Goal: Information Seeking & Learning: Learn about a topic

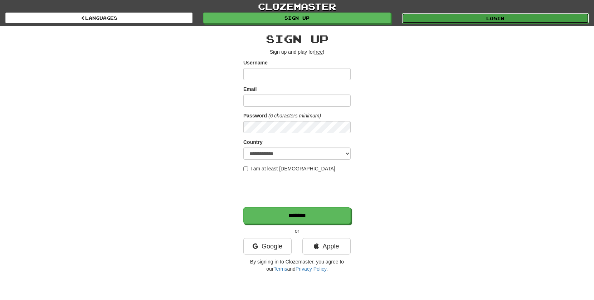
click at [491, 18] on link "Login" at bounding box center [495, 18] width 187 height 11
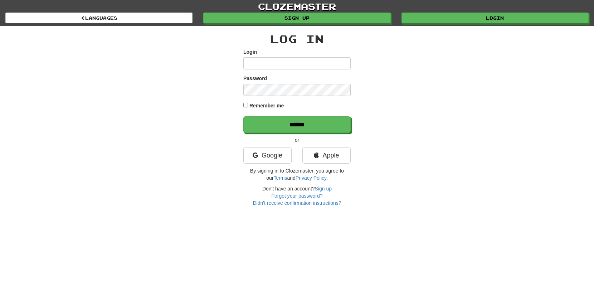
type input "******"
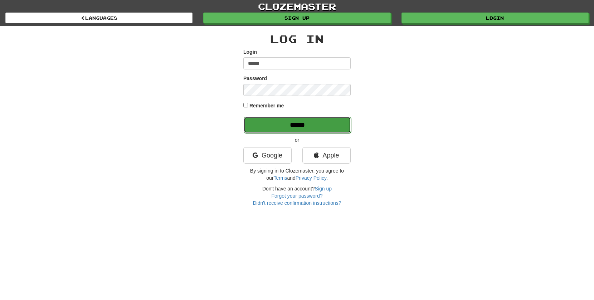
click at [315, 125] on input "******" at bounding box center [297, 125] width 107 height 16
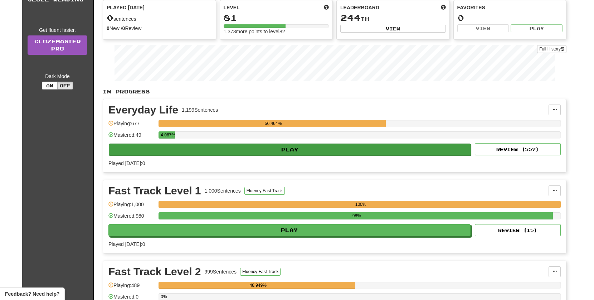
scroll to position [85, 0]
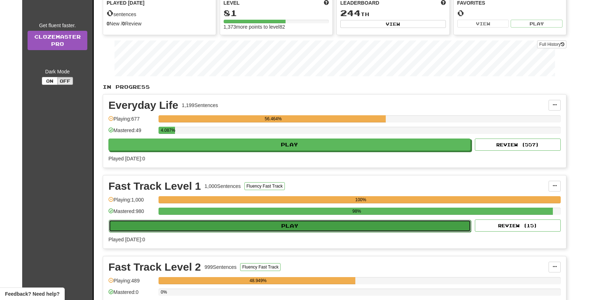
click at [286, 228] on button "Play" at bounding box center [290, 226] width 362 height 12
select select "**"
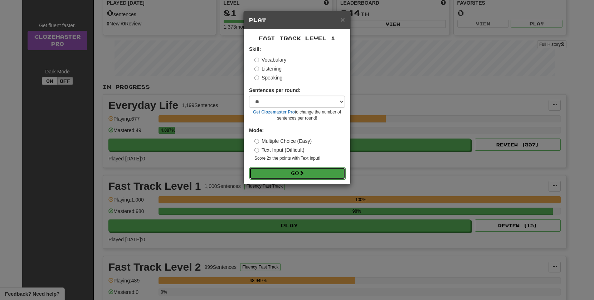
click at [293, 173] on button "Go" at bounding box center [297, 173] width 96 height 12
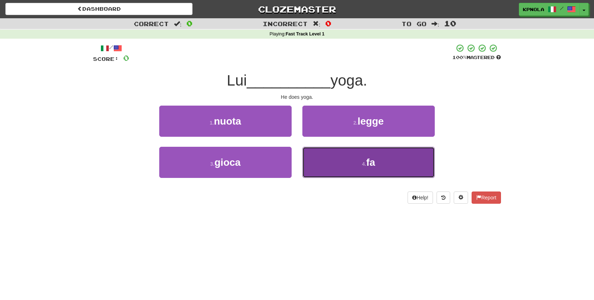
click at [346, 161] on button "4 . fa" at bounding box center [368, 162] width 132 height 31
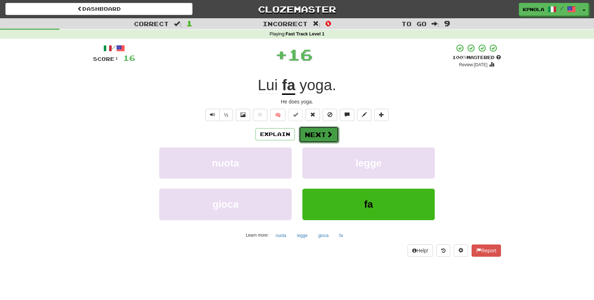
click at [320, 138] on button "Next" at bounding box center [319, 134] width 40 height 16
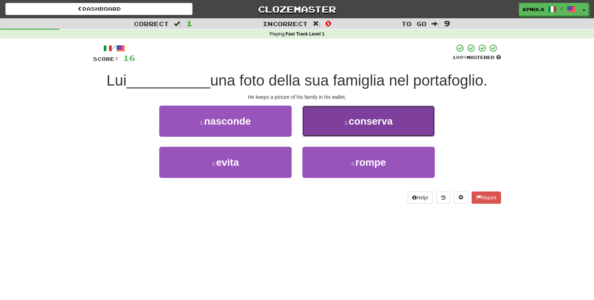
click at [363, 126] on span "conserva" at bounding box center [370, 121] width 44 height 11
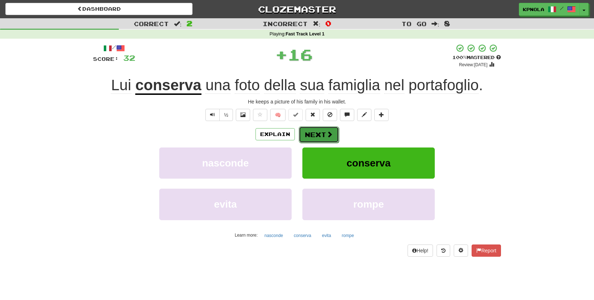
click at [320, 131] on button "Next" at bounding box center [319, 134] width 40 height 16
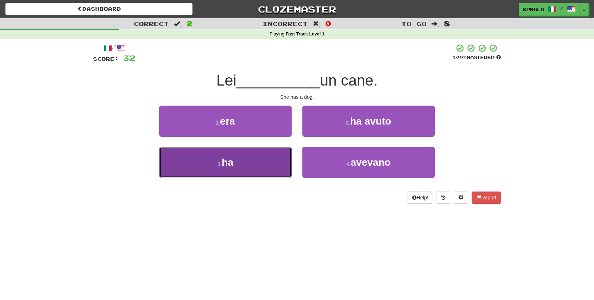
click at [241, 166] on button "3 . ha" at bounding box center [225, 162] width 132 height 31
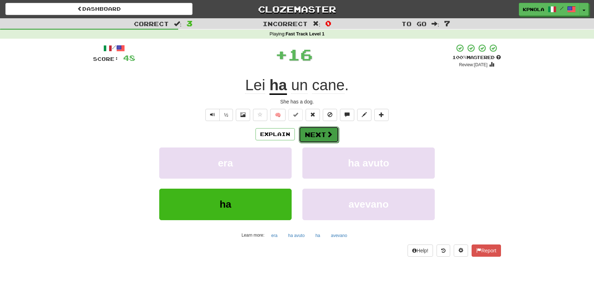
click at [308, 135] on button "Next" at bounding box center [319, 134] width 40 height 16
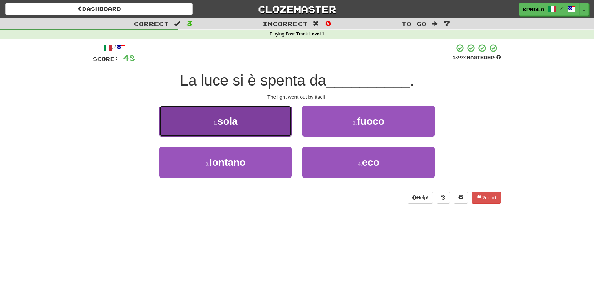
click at [234, 121] on span "sola" at bounding box center [227, 121] width 20 height 11
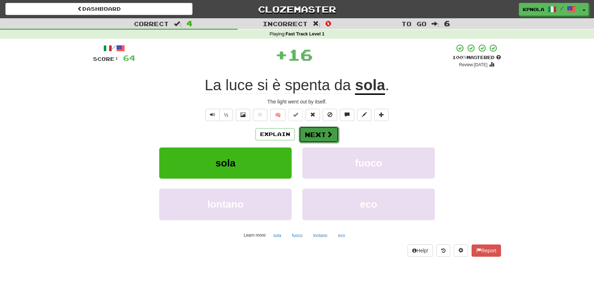
click at [307, 133] on button "Next" at bounding box center [319, 134] width 40 height 16
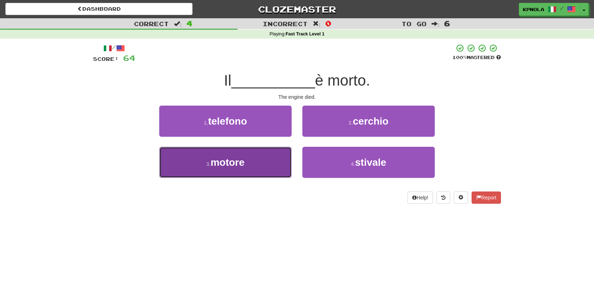
click at [244, 168] on span "motore" at bounding box center [227, 162] width 34 height 11
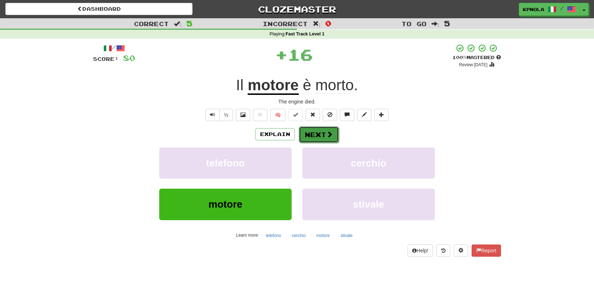
click at [316, 139] on button "Next" at bounding box center [319, 134] width 40 height 16
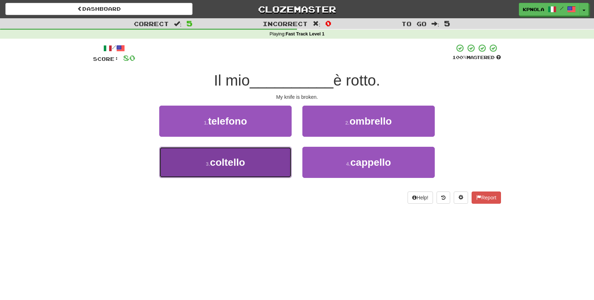
click at [225, 163] on span "coltello" at bounding box center [227, 162] width 35 height 11
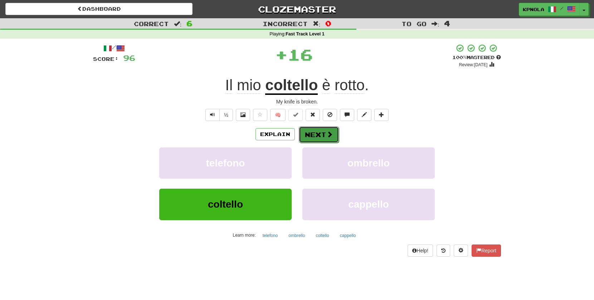
click at [311, 136] on button "Next" at bounding box center [319, 134] width 40 height 16
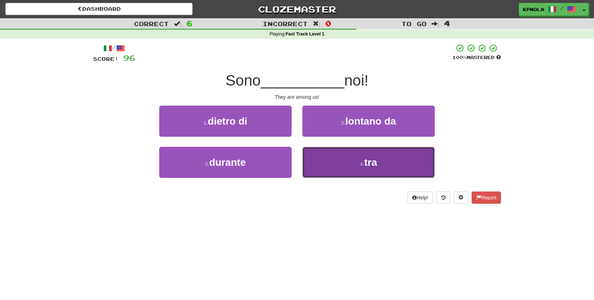
click at [366, 164] on span "tra" at bounding box center [370, 162] width 13 height 11
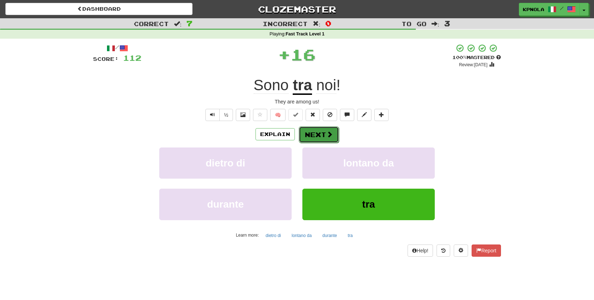
click at [320, 134] on button "Next" at bounding box center [319, 134] width 40 height 16
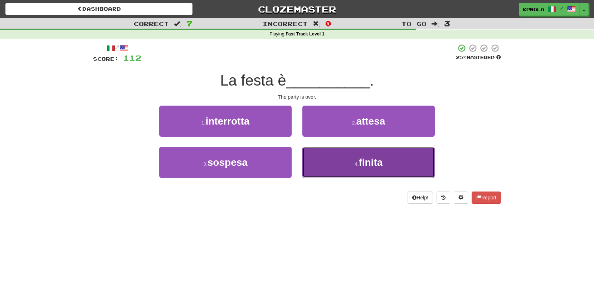
click at [335, 158] on button "4 . finita" at bounding box center [368, 162] width 132 height 31
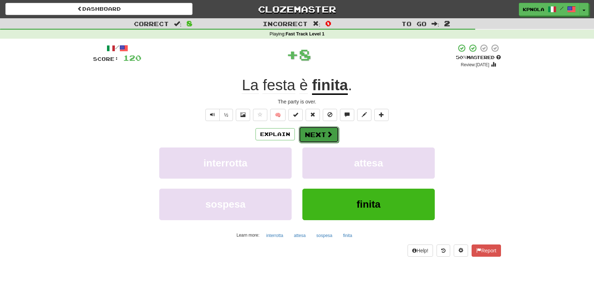
click at [316, 135] on button "Next" at bounding box center [319, 134] width 40 height 16
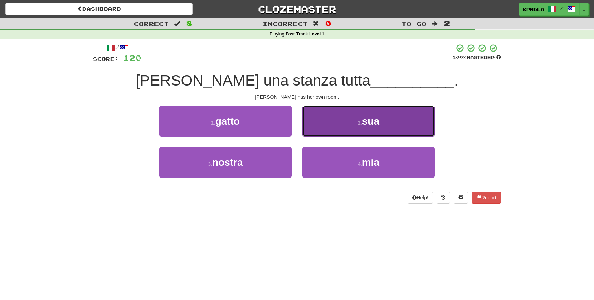
click at [345, 121] on button "2 . sua" at bounding box center [368, 120] width 132 height 31
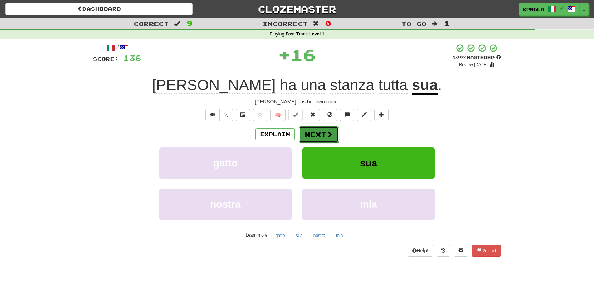
click at [310, 132] on button "Next" at bounding box center [319, 134] width 40 height 16
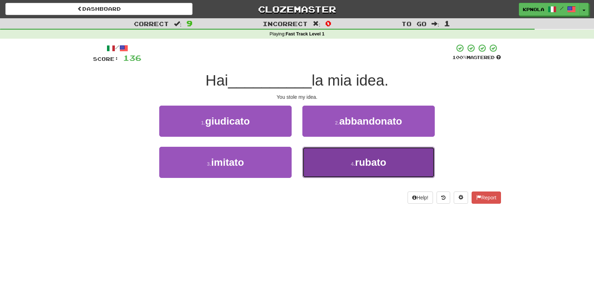
click at [347, 159] on button "4 . rubato" at bounding box center [368, 162] width 132 height 31
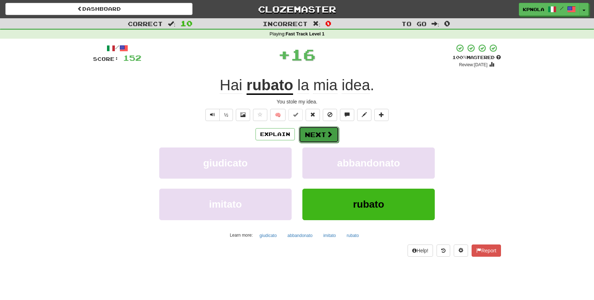
click at [326, 131] on span at bounding box center [329, 134] width 6 height 6
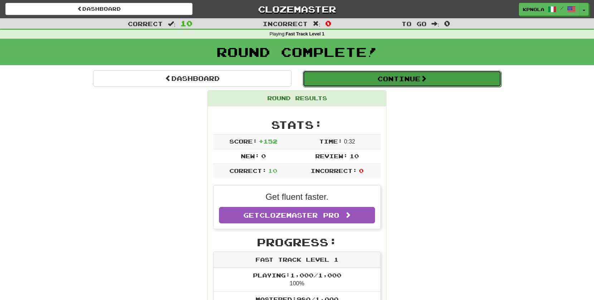
click at [373, 81] on button "Continue" at bounding box center [402, 78] width 198 height 16
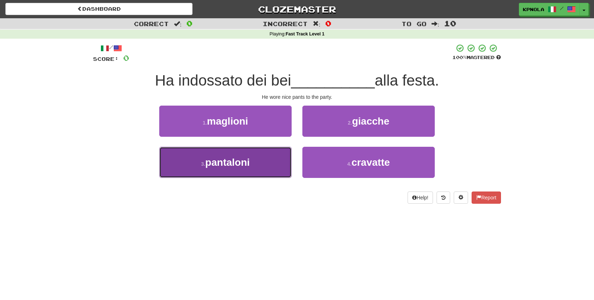
click at [235, 163] on span "pantaloni" at bounding box center [227, 162] width 44 height 11
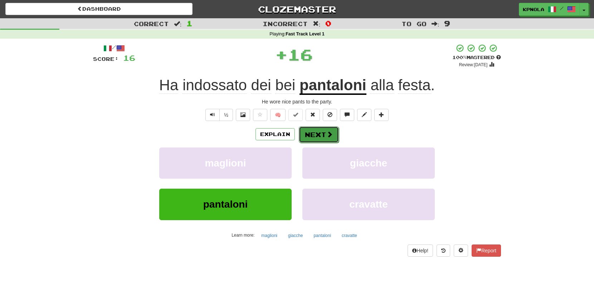
click at [315, 135] on button "Next" at bounding box center [319, 134] width 40 height 16
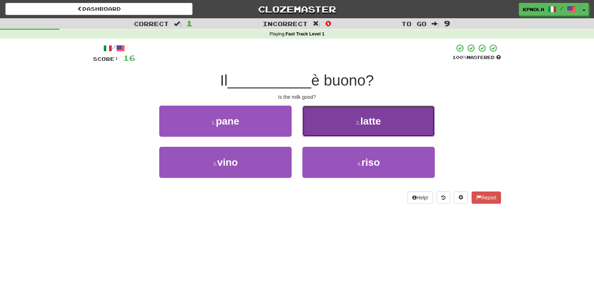
click at [356, 121] on small "2 ." at bounding box center [358, 123] width 4 height 6
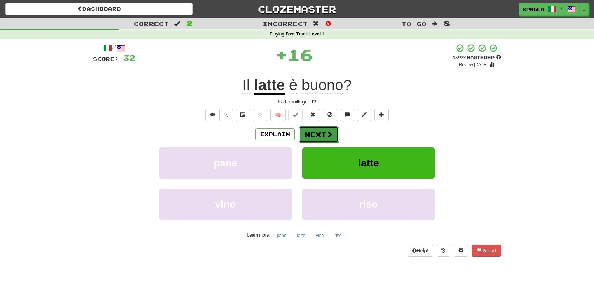
click at [315, 135] on button "Next" at bounding box center [319, 134] width 40 height 16
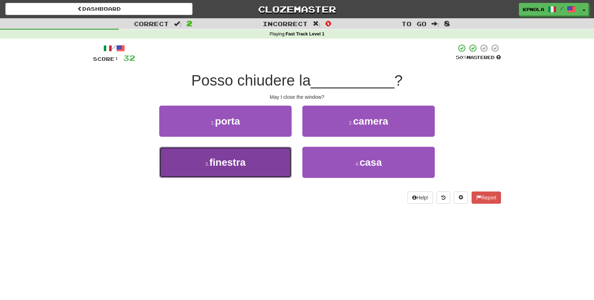
click at [240, 158] on span "finestra" at bounding box center [227, 162] width 36 height 11
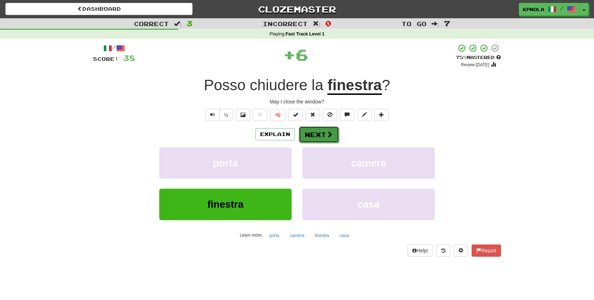
click at [306, 136] on button "Next" at bounding box center [319, 134] width 40 height 16
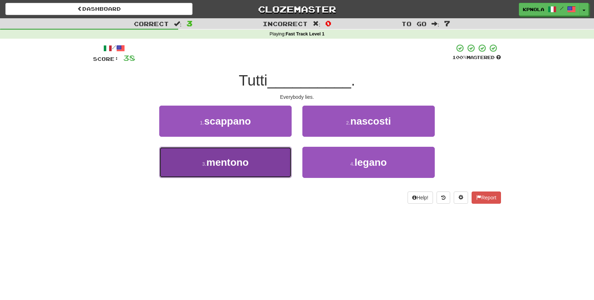
click at [247, 164] on span "mentono" at bounding box center [227, 162] width 42 height 11
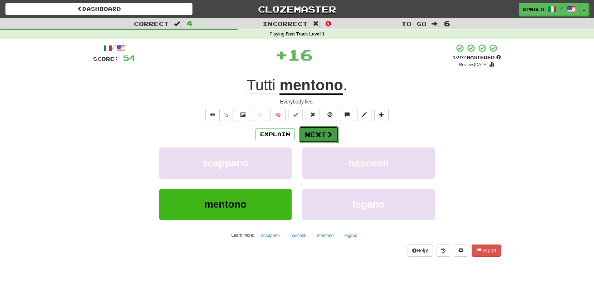
click at [317, 137] on button "Next" at bounding box center [319, 134] width 40 height 16
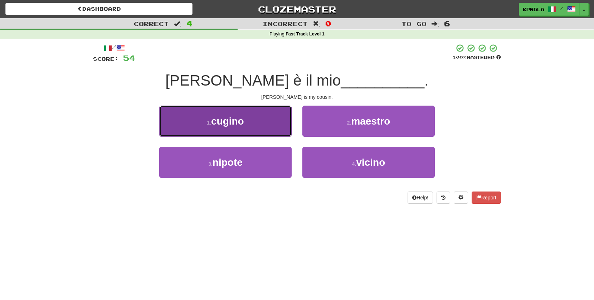
click at [207, 120] on small "1 ." at bounding box center [209, 123] width 4 height 6
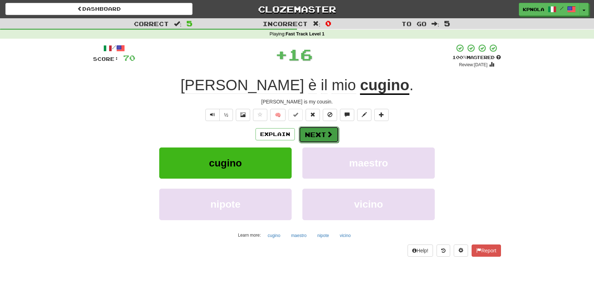
click at [308, 130] on button "Next" at bounding box center [319, 134] width 40 height 16
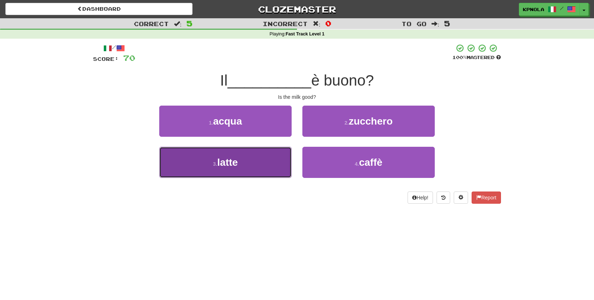
click at [247, 162] on button "3 . latte" at bounding box center [225, 162] width 132 height 31
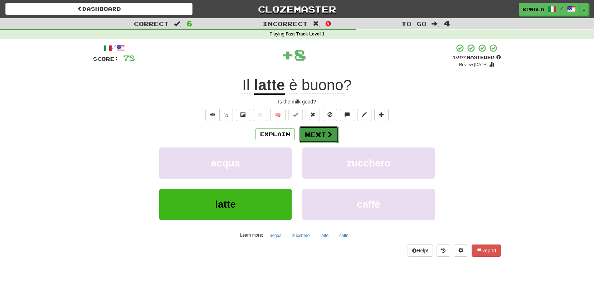
click at [311, 137] on button "Next" at bounding box center [319, 134] width 40 height 16
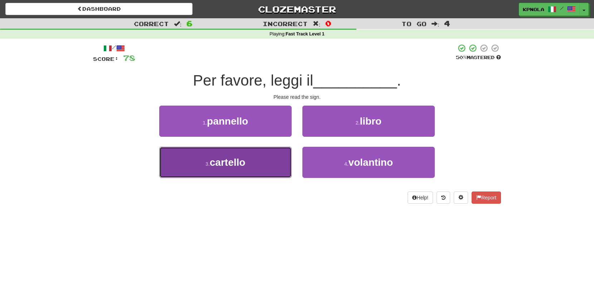
click at [230, 168] on button "3 . cartello" at bounding box center [225, 162] width 132 height 31
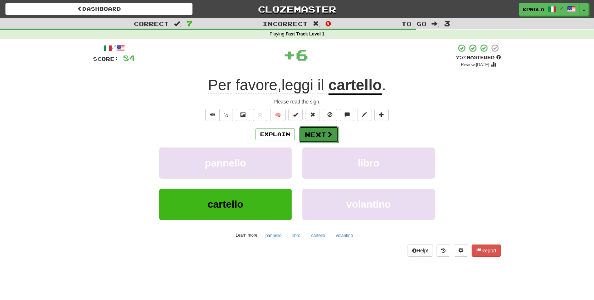
click at [313, 136] on button "Next" at bounding box center [319, 134] width 40 height 16
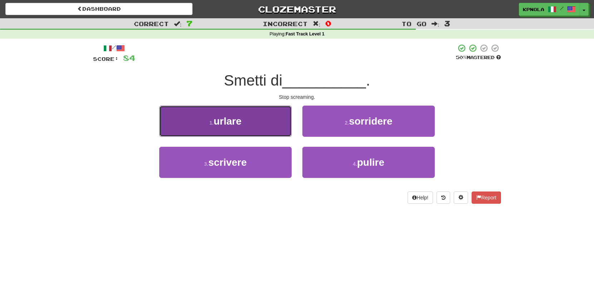
click at [229, 119] on span "urlare" at bounding box center [227, 121] width 28 height 11
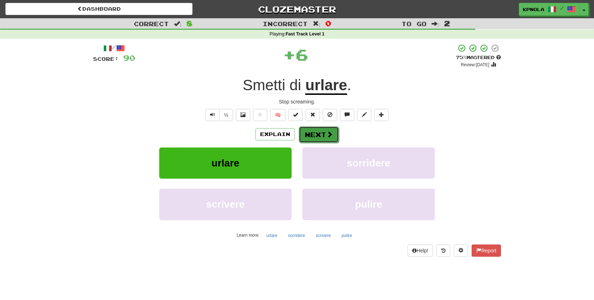
click at [312, 133] on button "Next" at bounding box center [319, 134] width 40 height 16
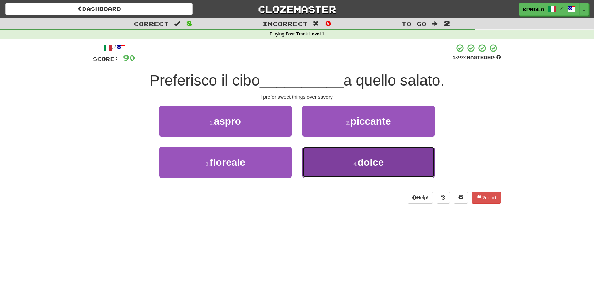
click at [350, 162] on button "4 . dolce" at bounding box center [368, 162] width 132 height 31
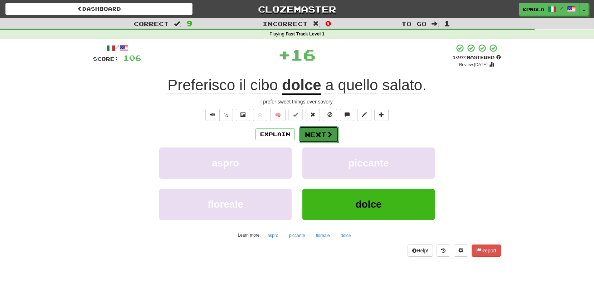
click at [320, 138] on button "Next" at bounding box center [319, 134] width 40 height 16
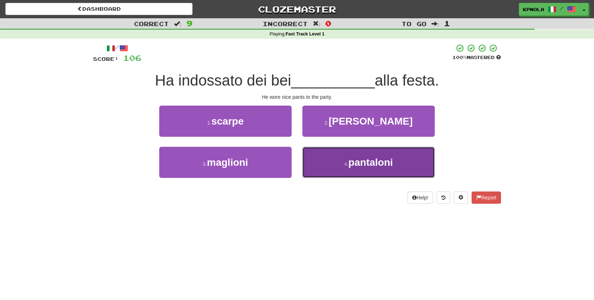
click at [331, 167] on button "4 . pantaloni" at bounding box center [368, 162] width 132 height 31
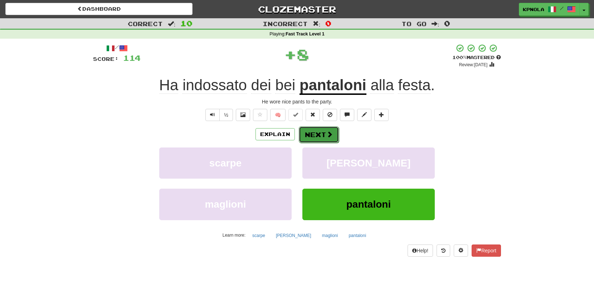
click at [324, 137] on button "Next" at bounding box center [319, 134] width 40 height 16
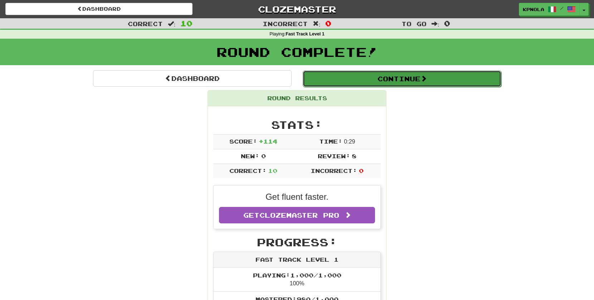
click at [368, 81] on button "Continue" at bounding box center [402, 78] width 198 height 16
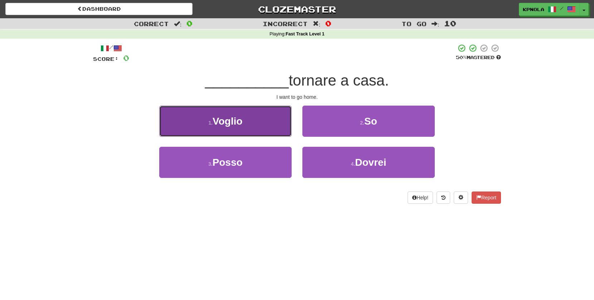
click at [226, 125] on span "Voglio" at bounding box center [227, 121] width 30 height 11
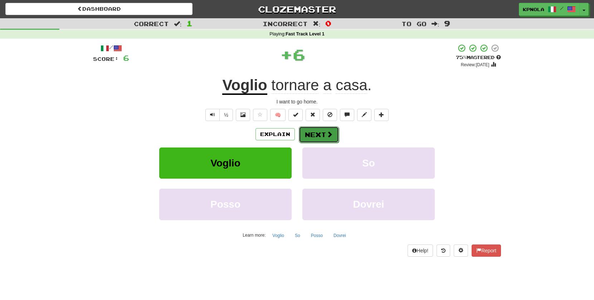
click at [309, 130] on button "Next" at bounding box center [319, 134] width 40 height 16
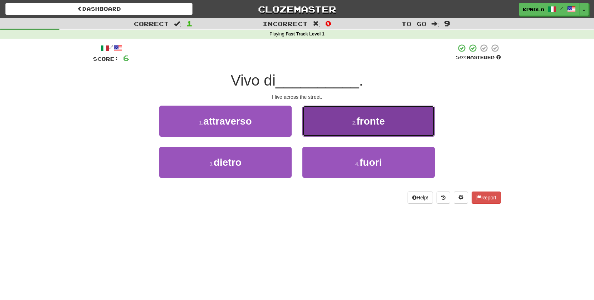
click at [337, 124] on button "2 . fronte" at bounding box center [368, 120] width 132 height 31
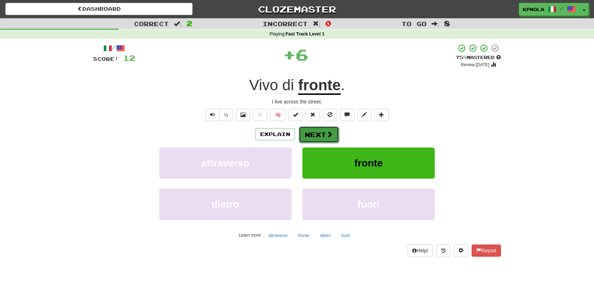
click at [319, 131] on button "Next" at bounding box center [319, 134] width 40 height 16
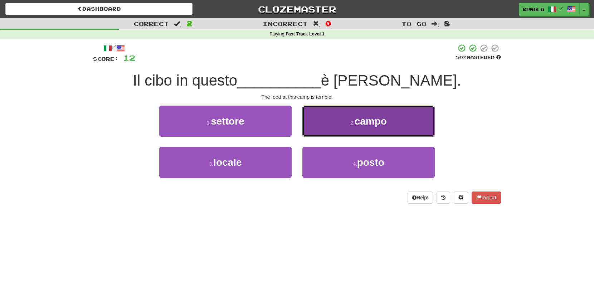
click at [335, 125] on button "2 . campo" at bounding box center [368, 120] width 132 height 31
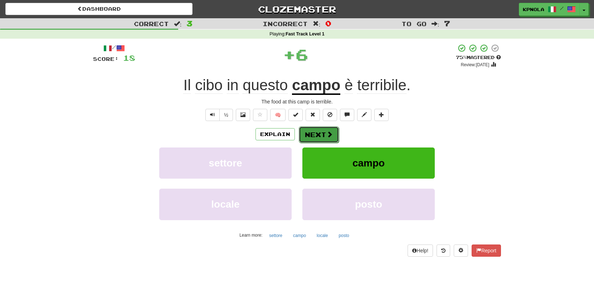
click at [319, 135] on button "Next" at bounding box center [319, 134] width 40 height 16
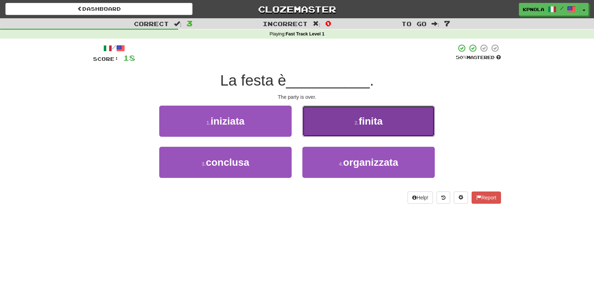
click at [346, 126] on button "2 . finita" at bounding box center [368, 120] width 132 height 31
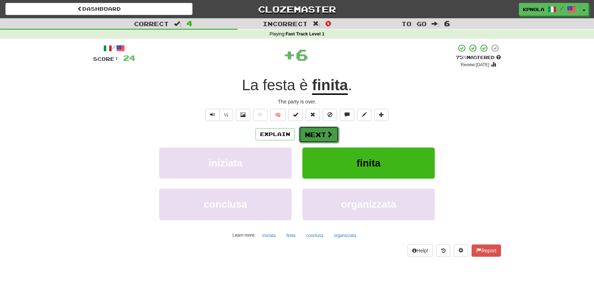
click at [318, 130] on button "Next" at bounding box center [319, 134] width 40 height 16
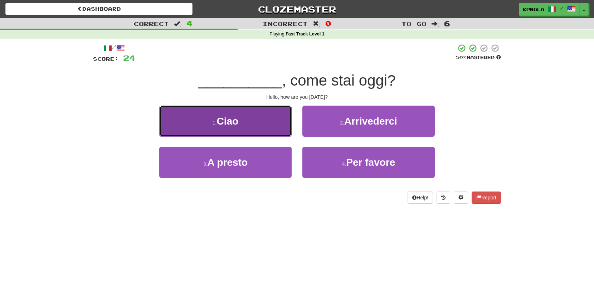
click at [229, 118] on span "Ciao" at bounding box center [228, 121] width 22 height 11
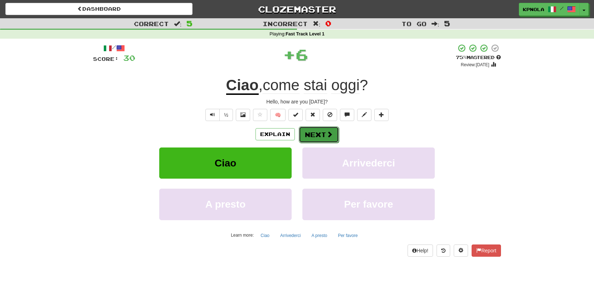
click at [310, 132] on button "Next" at bounding box center [319, 134] width 40 height 16
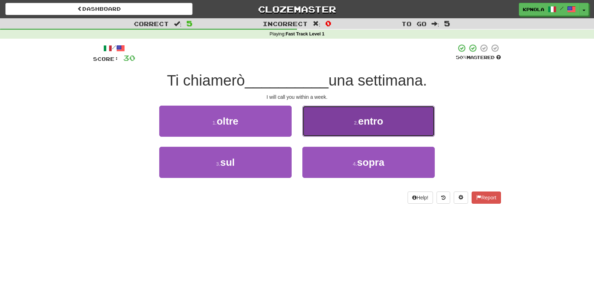
click at [345, 126] on button "2 . entro" at bounding box center [368, 120] width 132 height 31
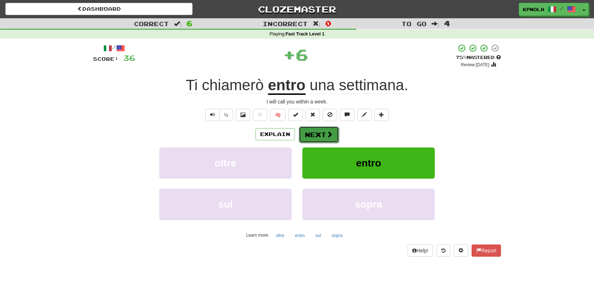
click at [318, 132] on button "Next" at bounding box center [319, 134] width 40 height 16
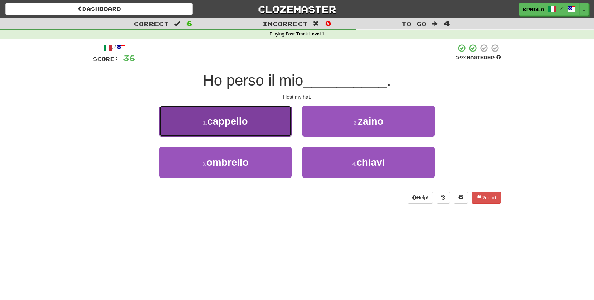
click at [244, 119] on span "cappello" at bounding box center [227, 121] width 41 height 11
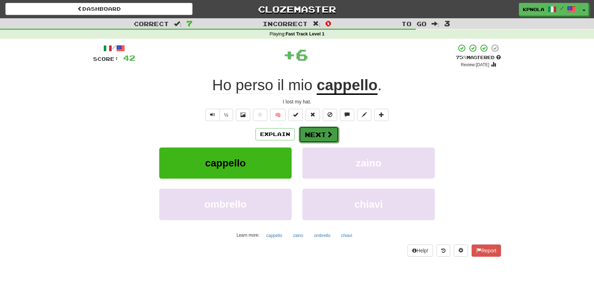
click at [314, 136] on button "Next" at bounding box center [319, 134] width 40 height 16
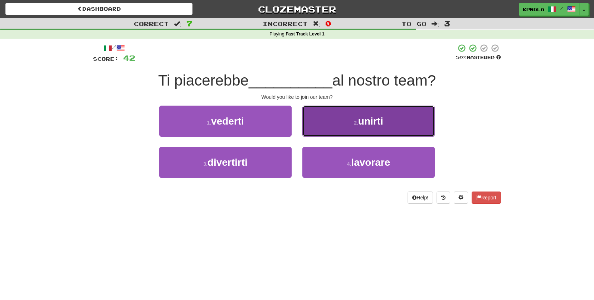
click at [360, 125] on span "unirti" at bounding box center [370, 121] width 25 height 11
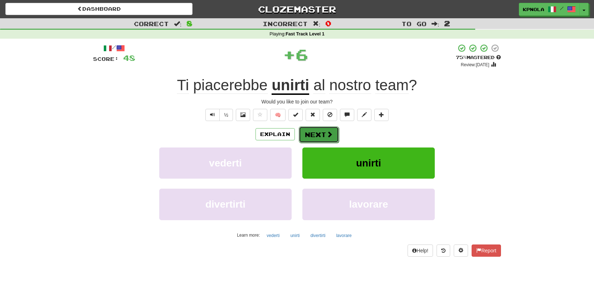
click at [326, 132] on span at bounding box center [329, 134] width 6 height 6
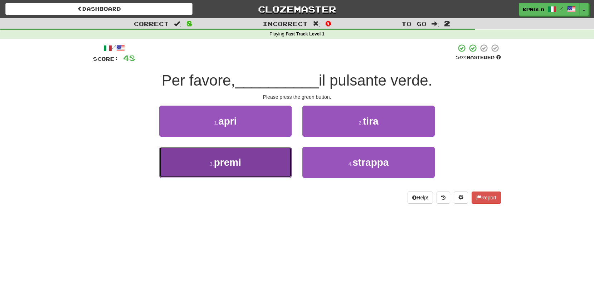
click at [233, 158] on span "premi" at bounding box center [227, 162] width 27 height 11
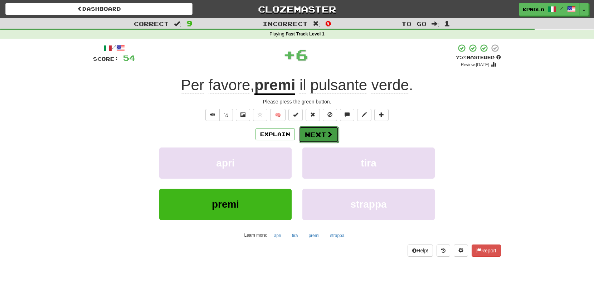
click at [310, 134] on button "Next" at bounding box center [319, 134] width 40 height 16
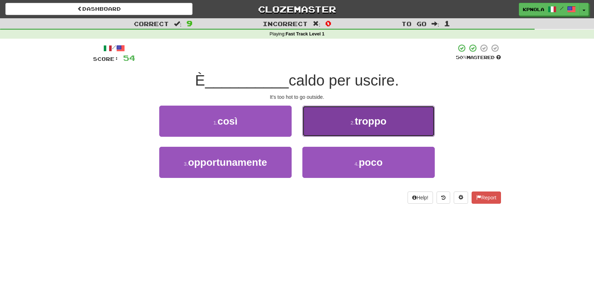
click at [344, 126] on button "2 . troppo" at bounding box center [368, 120] width 132 height 31
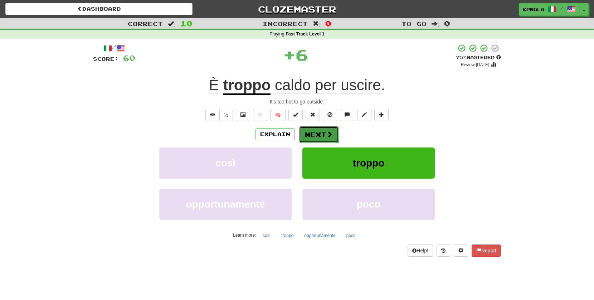
click at [319, 131] on button "Next" at bounding box center [319, 134] width 40 height 16
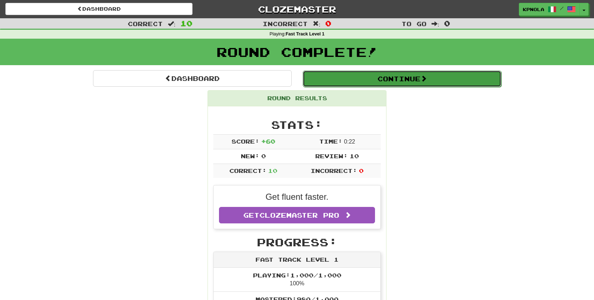
click at [407, 78] on button "Continue" at bounding box center [402, 78] width 198 height 16
